Goal: Task Accomplishment & Management: Manage account settings

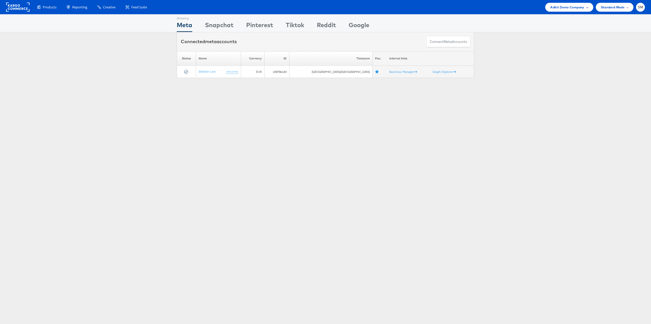
click at [558, 6] on span "Adkit Demo Company" at bounding box center [567, 7] width 34 height 5
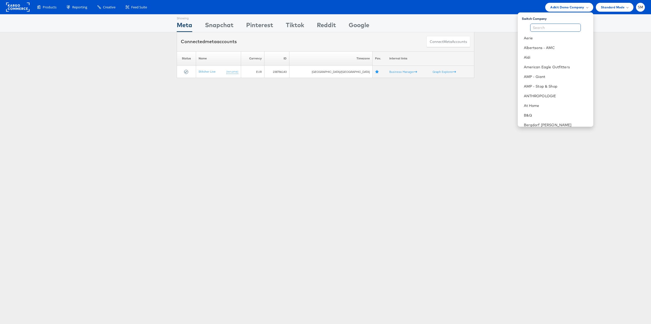
click at [559, 29] on input "text" at bounding box center [555, 28] width 51 height 8
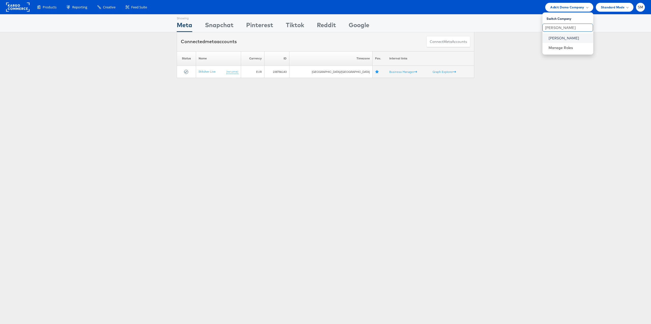
type input "john"
click at [560, 40] on link "[PERSON_NAME]" at bounding box center [568, 38] width 41 height 5
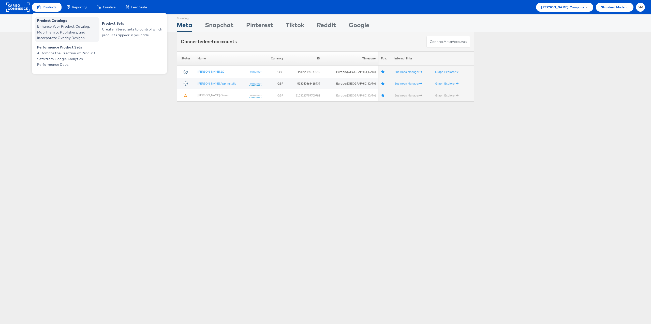
click at [54, 29] on span "Enhance Your Product Catalog, Map Them to Publishers, and Incorporate Overlay D…" at bounding box center [67, 32] width 61 height 17
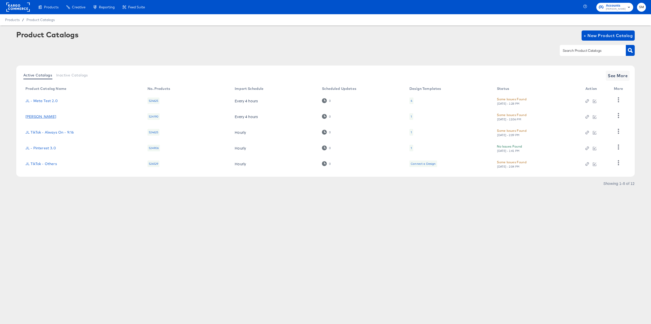
click at [53, 117] on link "[PERSON_NAME]" at bounding box center [40, 117] width 31 height 4
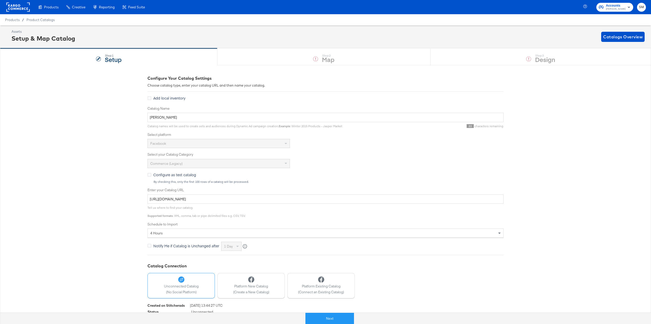
scroll to position [17, 0]
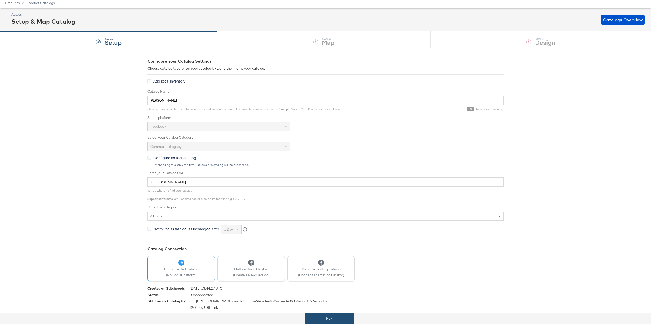
click at [328, 317] on button "Next" at bounding box center [329, 318] width 49 height 11
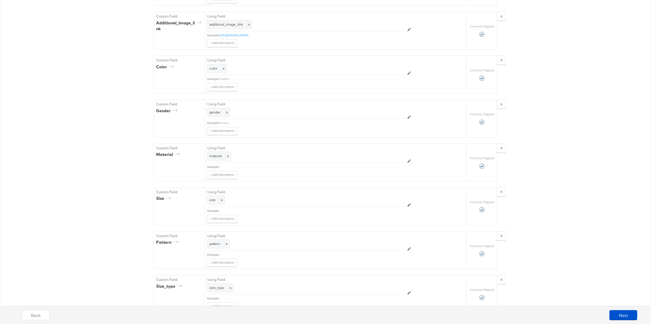
scroll to position [739, 0]
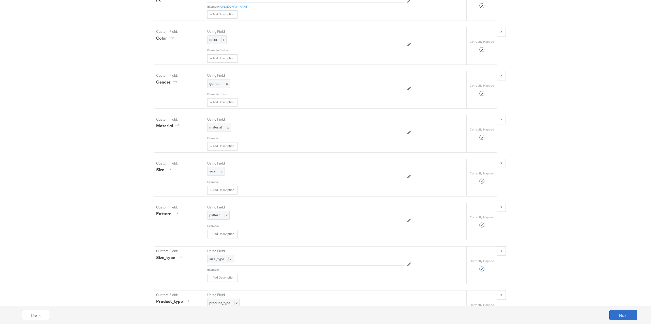
click at [620, 313] on button "Next" at bounding box center [623, 315] width 28 height 10
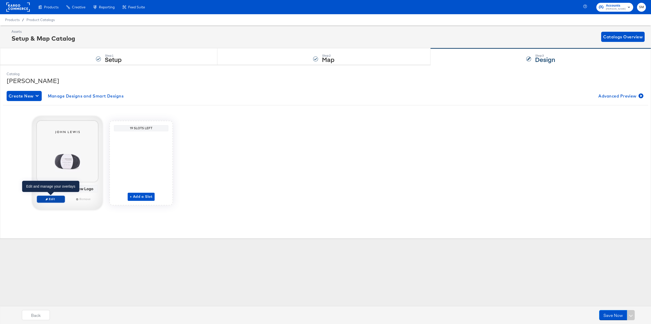
click at [53, 200] on span "Edit" at bounding box center [50, 199] width 23 height 4
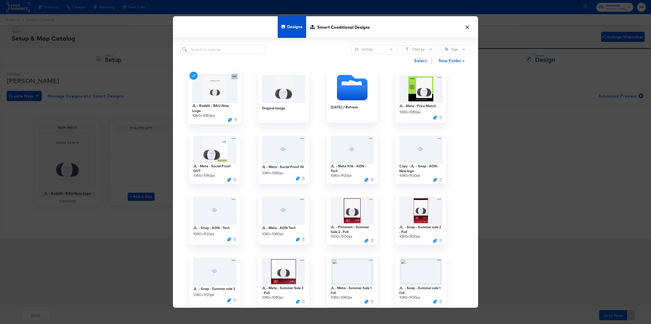
click at [234, 77] on icon at bounding box center [234, 76] width 6 height 5
click at [258, 107] on div "Edit Design Edit Design" at bounding box center [258, 107] width 0 height 0
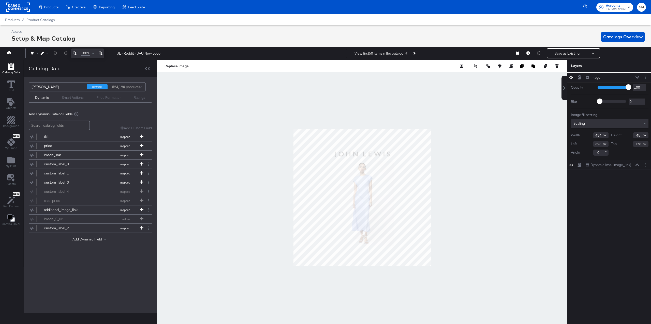
click at [212, 129] on div at bounding box center [362, 198] width 410 height 276
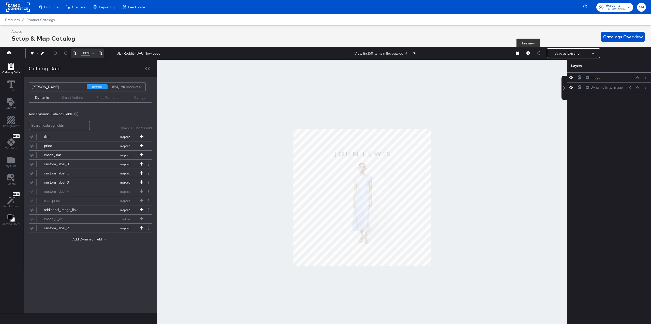
click at [529, 53] on icon at bounding box center [528, 53] width 4 height 4
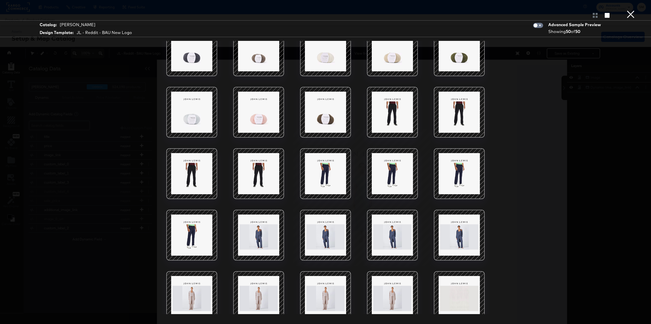
scroll to position [20, 0]
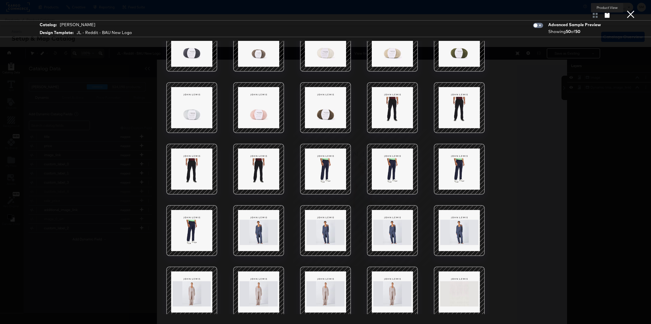
click at [607, 15] on icon "button" at bounding box center [607, 15] width 5 height 5
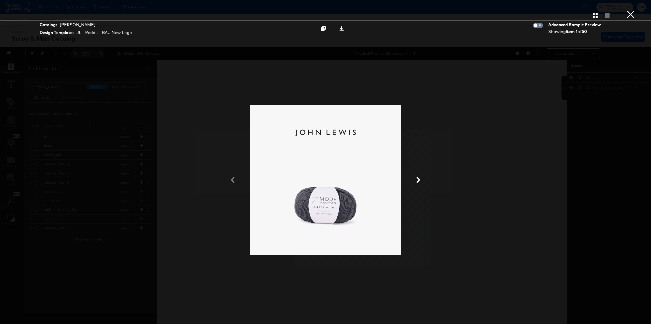
click at [420, 181] on icon at bounding box center [418, 180] width 6 height 6
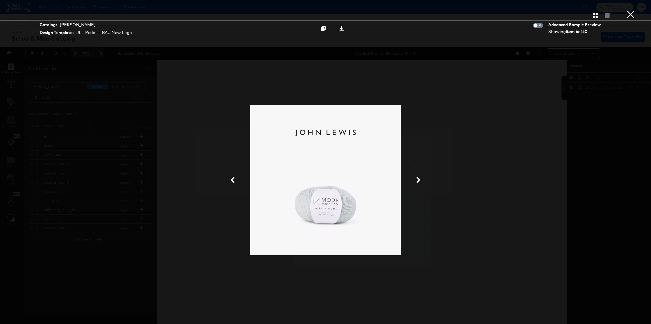
click at [420, 181] on icon at bounding box center [418, 180] width 6 height 6
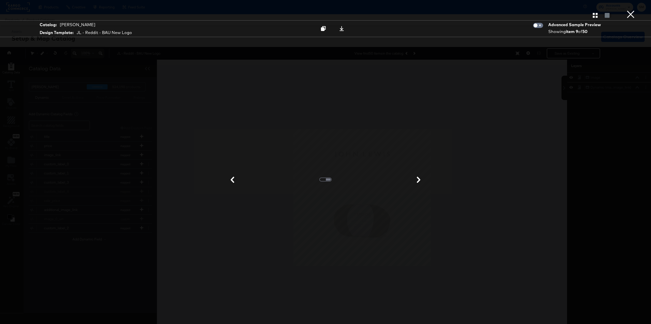
click at [420, 181] on icon at bounding box center [418, 180] width 6 height 6
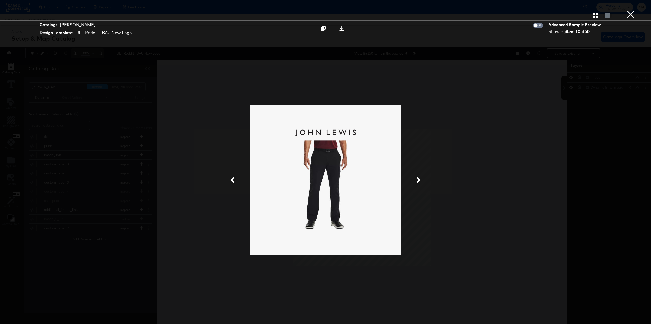
click at [420, 181] on icon at bounding box center [418, 180] width 6 height 6
click at [417, 180] on icon at bounding box center [418, 180] width 6 height 6
click at [419, 181] on icon at bounding box center [418, 180] width 4 height 6
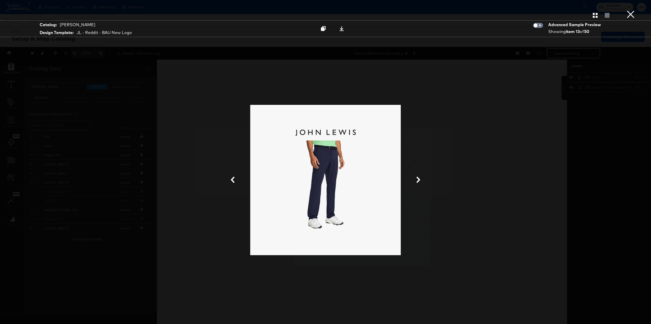
click at [419, 181] on icon at bounding box center [418, 180] width 4 height 6
click at [632, 10] on button "×" at bounding box center [630, 5] width 10 height 10
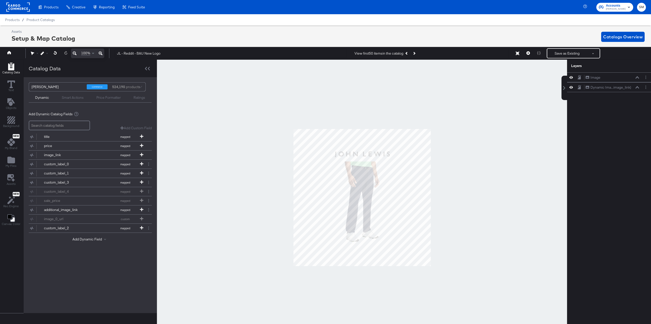
click at [278, 123] on div at bounding box center [362, 198] width 410 height 276
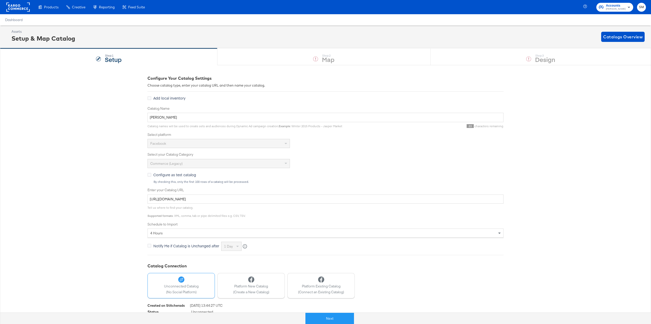
click at [615, 8] on span "John Lewis" at bounding box center [616, 9] width 20 height 4
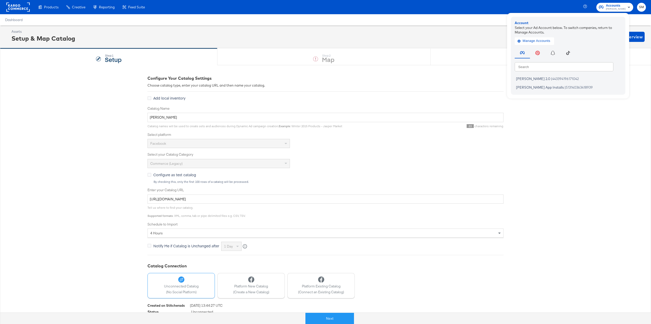
click at [361, 18] on div "Dashboard" at bounding box center [325, 19] width 651 height 11
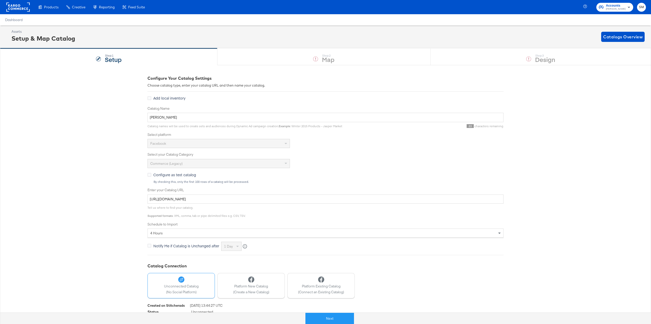
click at [18, 8] on rect at bounding box center [17, 7] width 23 height 9
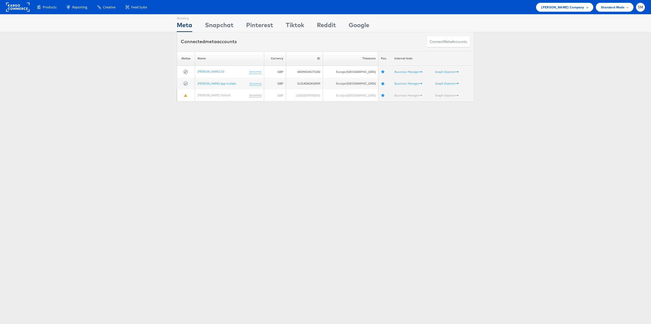
click at [572, 8] on span "John Lewis Company" at bounding box center [562, 7] width 43 height 5
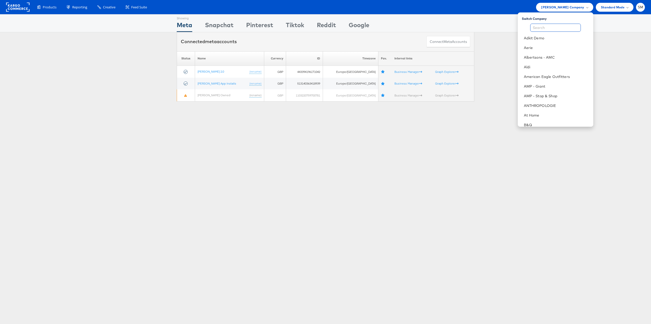
click at [558, 31] on input "text" at bounding box center [555, 28] width 51 height 8
click at [529, 38] on link "Adkit Demo" at bounding box center [556, 38] width 65 height 5
